Goal: Transaction & Acquisition: Purchase product/service

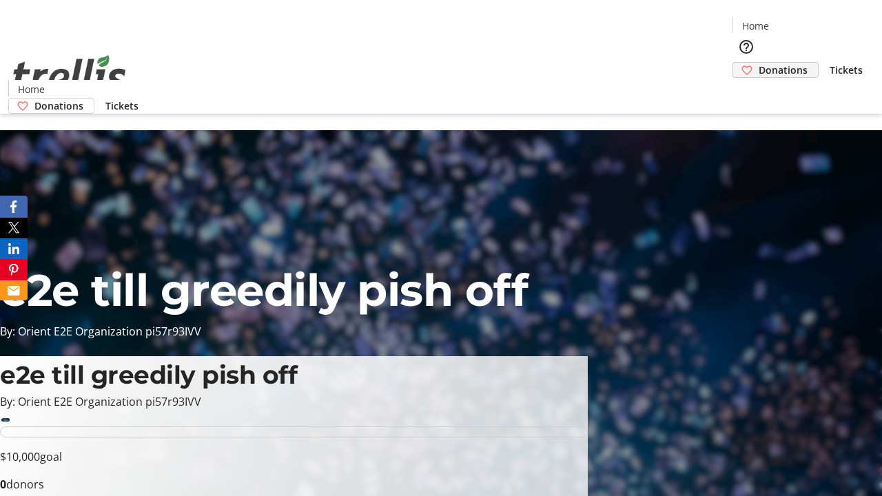
click at [758, 63] on span "Donations" at bounding box center [782, 70] width 49 height 14
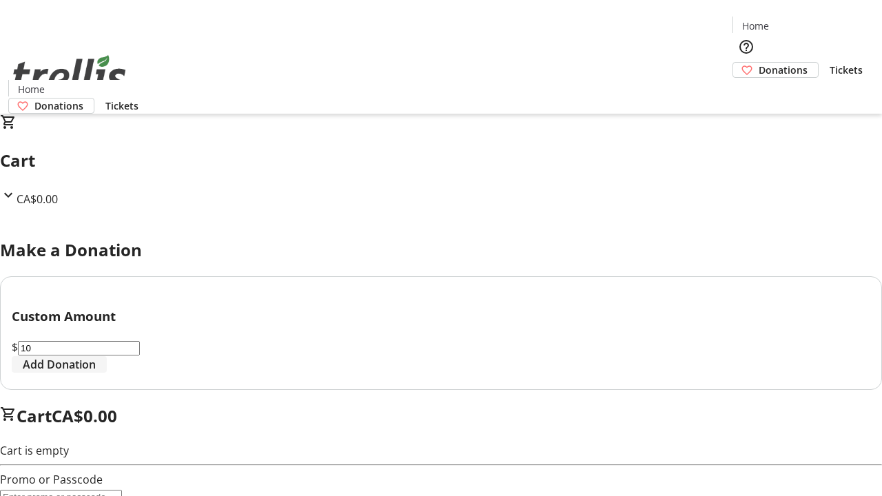
click at [96, 373] on span "Add Donation" at bounding box center [59, 364] width 73 height 17
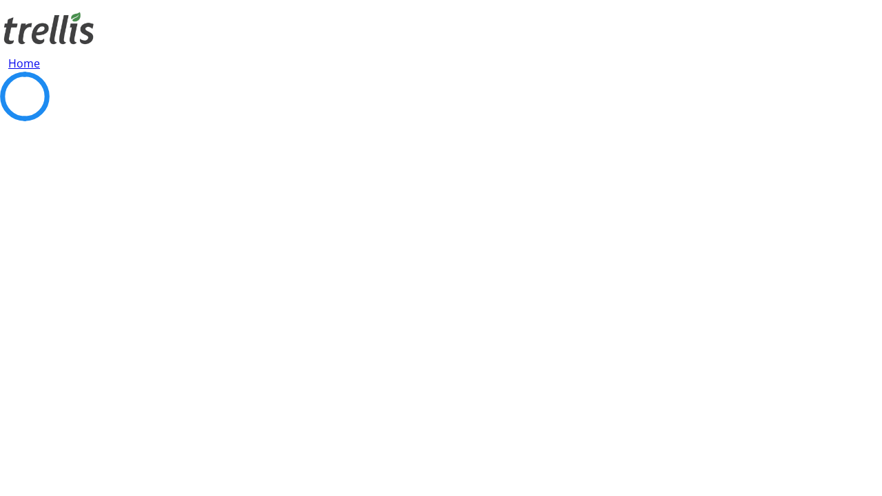
select select "CA"
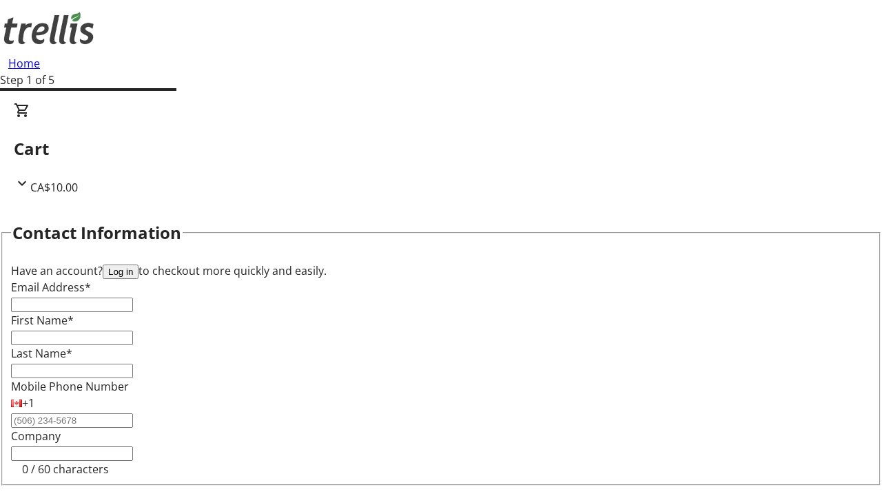
click at [138, 264] on button "Log in" at bounding box center [121, 271] width 36 height 14
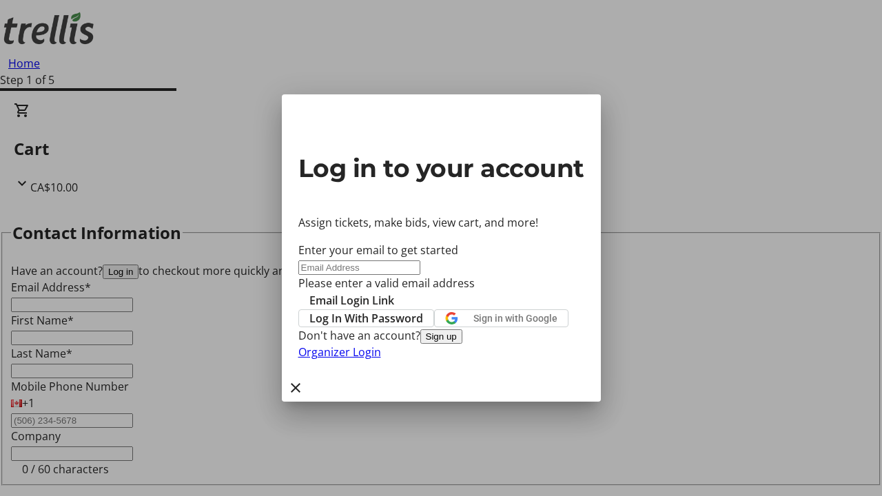
click at [462, 344] on button "Sign up" at bounding box center [441, 336] width 42 height 14
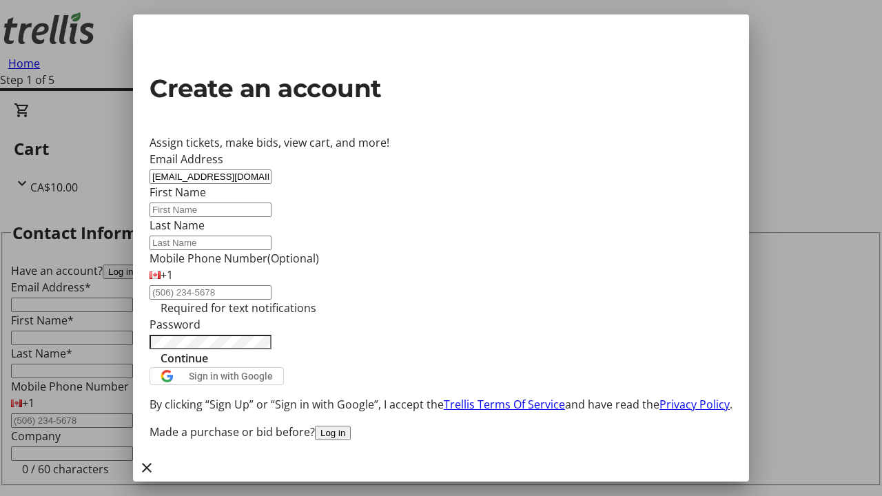
type input "[EMAIL_ADDRESS][DOMAIN_NAME]"
type input "[PERSON_NAME]"
type input "Langworth"
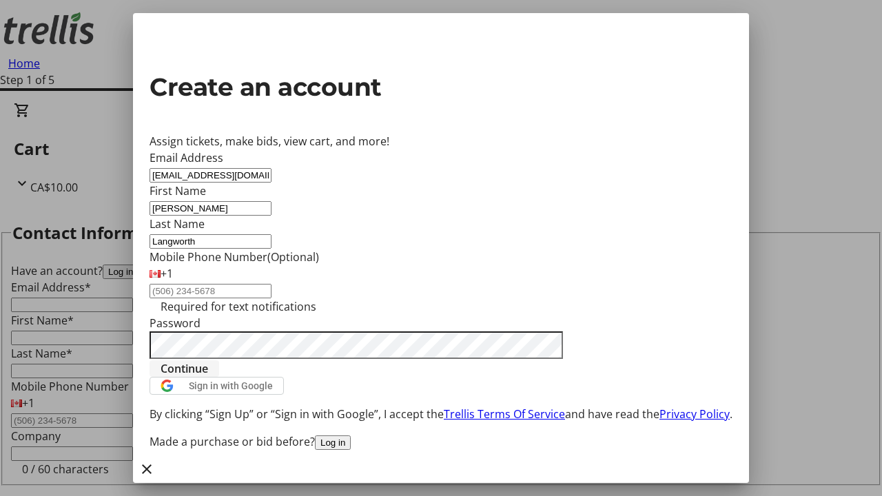
click at [208, 377] on span "Continue" at bounding box center [184, 368] width 48 height 17
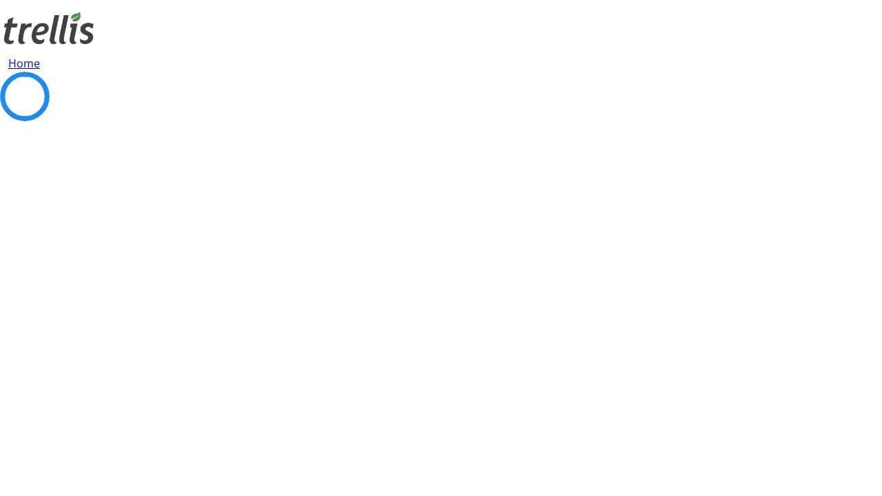
select select "CA"
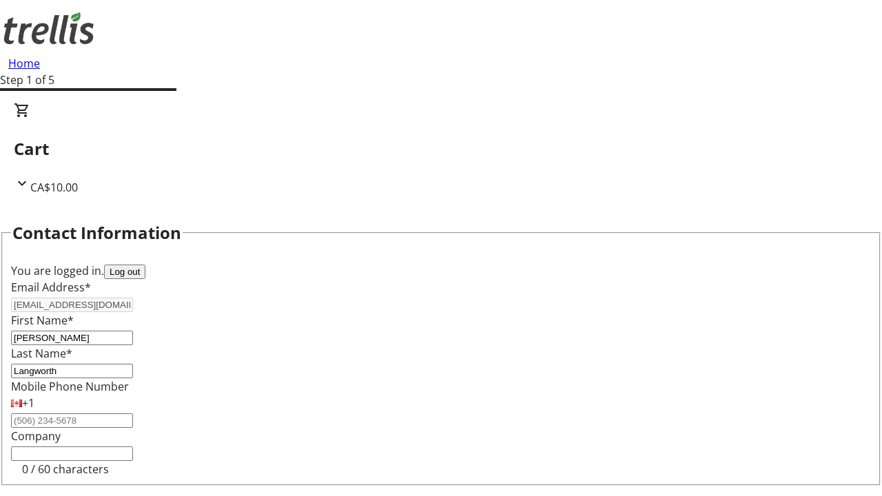
type input "[STREET_ADDRESS][PERSON_NAME]"
type input "Kelowna"
select select "BC"
type input "Kelowna"
type input "V1Y 0C2"
